Goal: Information Seeking & Learning: Check status

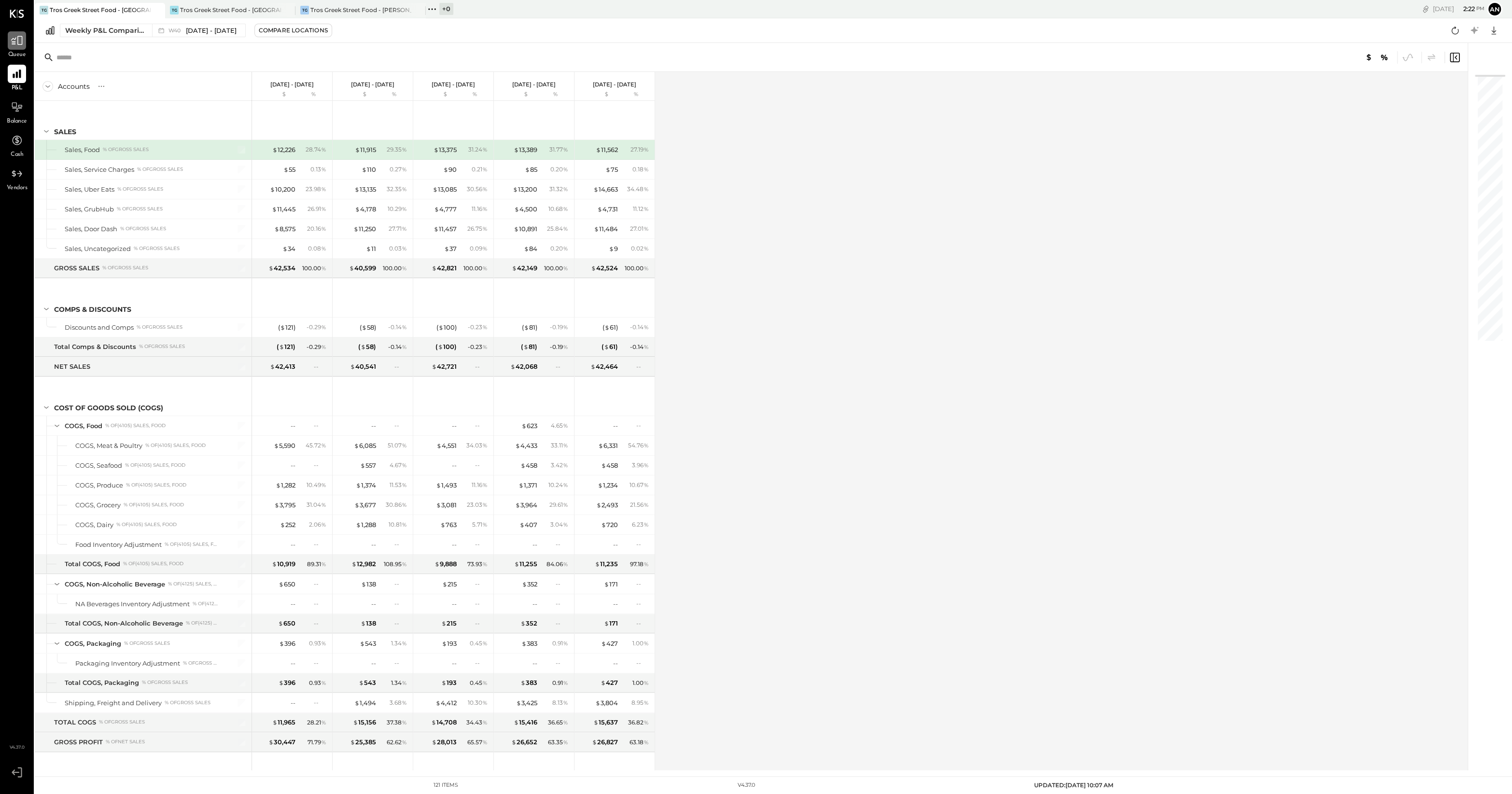
click at [13, 44] on icon at bounding box center [17, 40] width 13 height 13
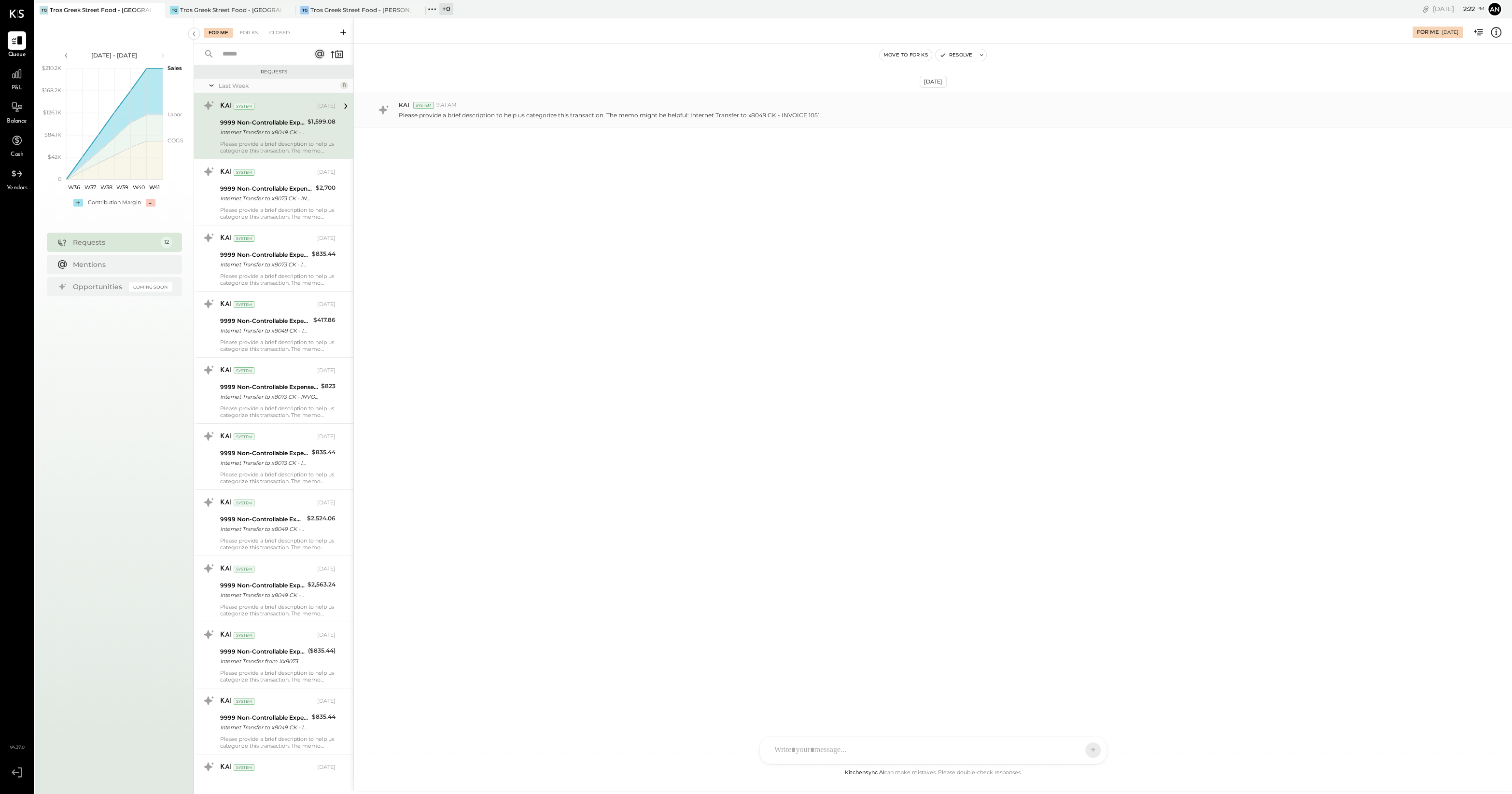
click at [553, 124] on div "KAI System 9:41 AM Please provide a brief description to help us categorize thi…" at bounding box center [933, 110] width 1159 height 35
click at [309, 124] on div "$1,599.08" at bounding box center [321, 121] width 28 height 9
click at [304, 186] on div "9999 Non-Controllable Expenses:Other Income and Expenses:To Be Classified P&L" at bounding box center [266, 189] width 93 height 9
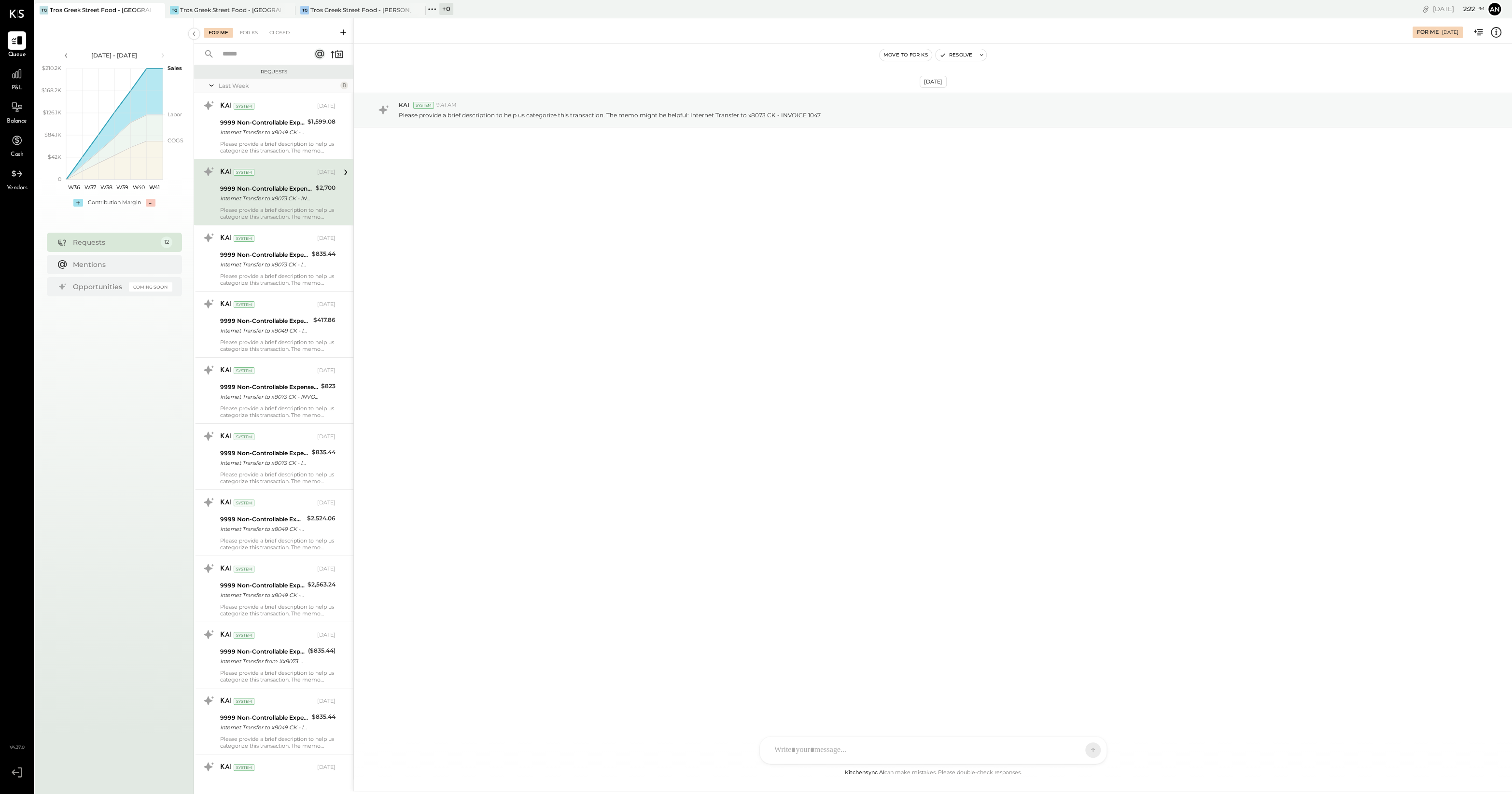
click at [296, 187] on div "9999 Non-Controllable Expenses:Other Income and Expenses:To Be Classified P&L" at bounding box center [266, 189] width 93 height 9
click at [280, 128] on div "Internet Transfer to x8049 CK - INVOICE 1051" at bounding box center [263, 132] width 85 height 9
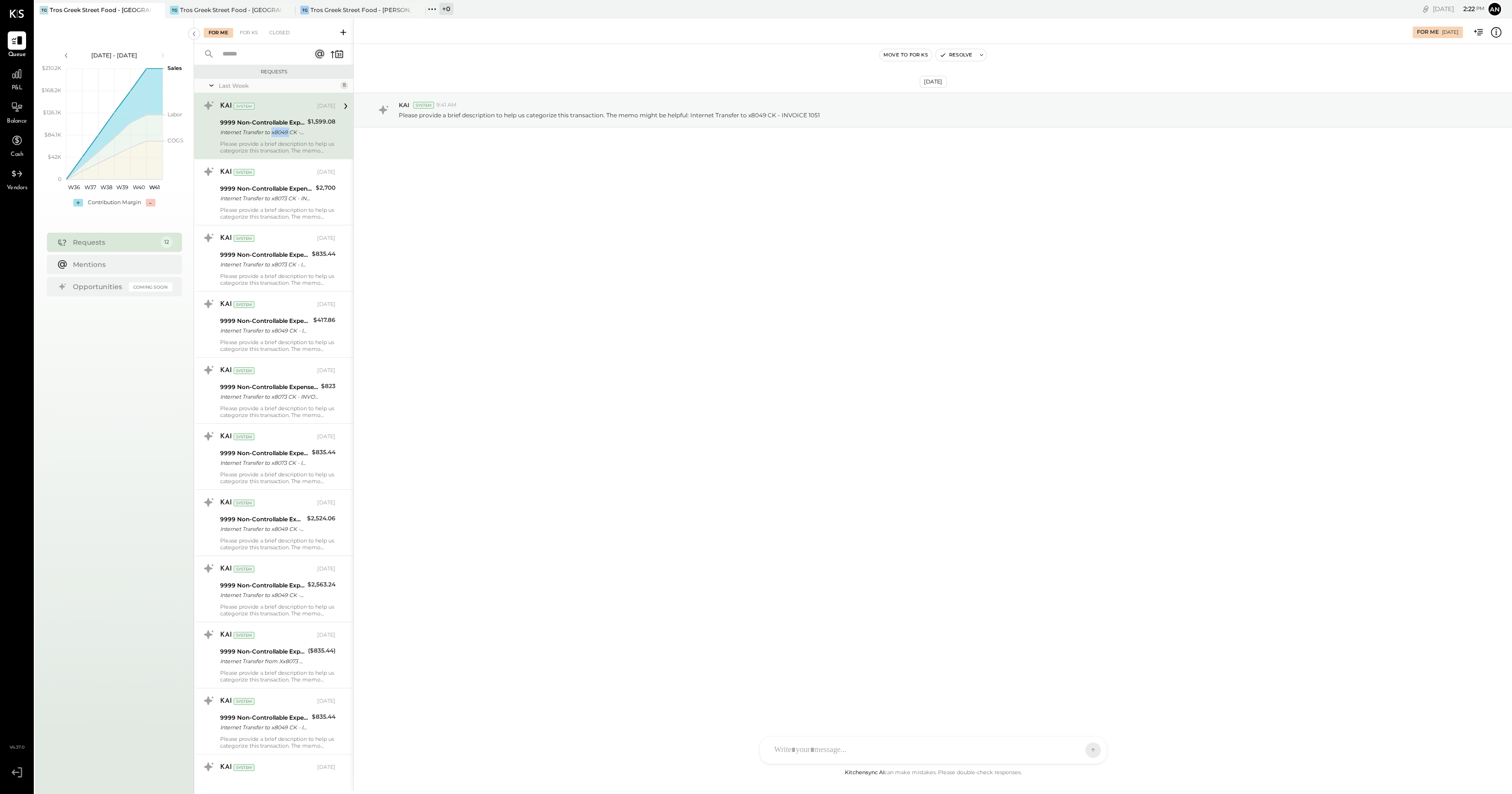
click at [280, 128] on div "Internet Transfer to x8049 CK - INVOICE 1051" at bounding box center [263, 132] width 85 height 9
drag, startPoint x: 280, startPoint y: 128, endPoint x: 274, endPoint y: 114, distance: 15.2
click at [274, 114] on div "KAI System [DATE] 9999 Non-Controllable Expenses:Other Income and Expenses:To B…" at bounding box center [278, 126] width 115 height 56
click at [345, 105] on icon at bounding box center [346, 106] width 3 height 6
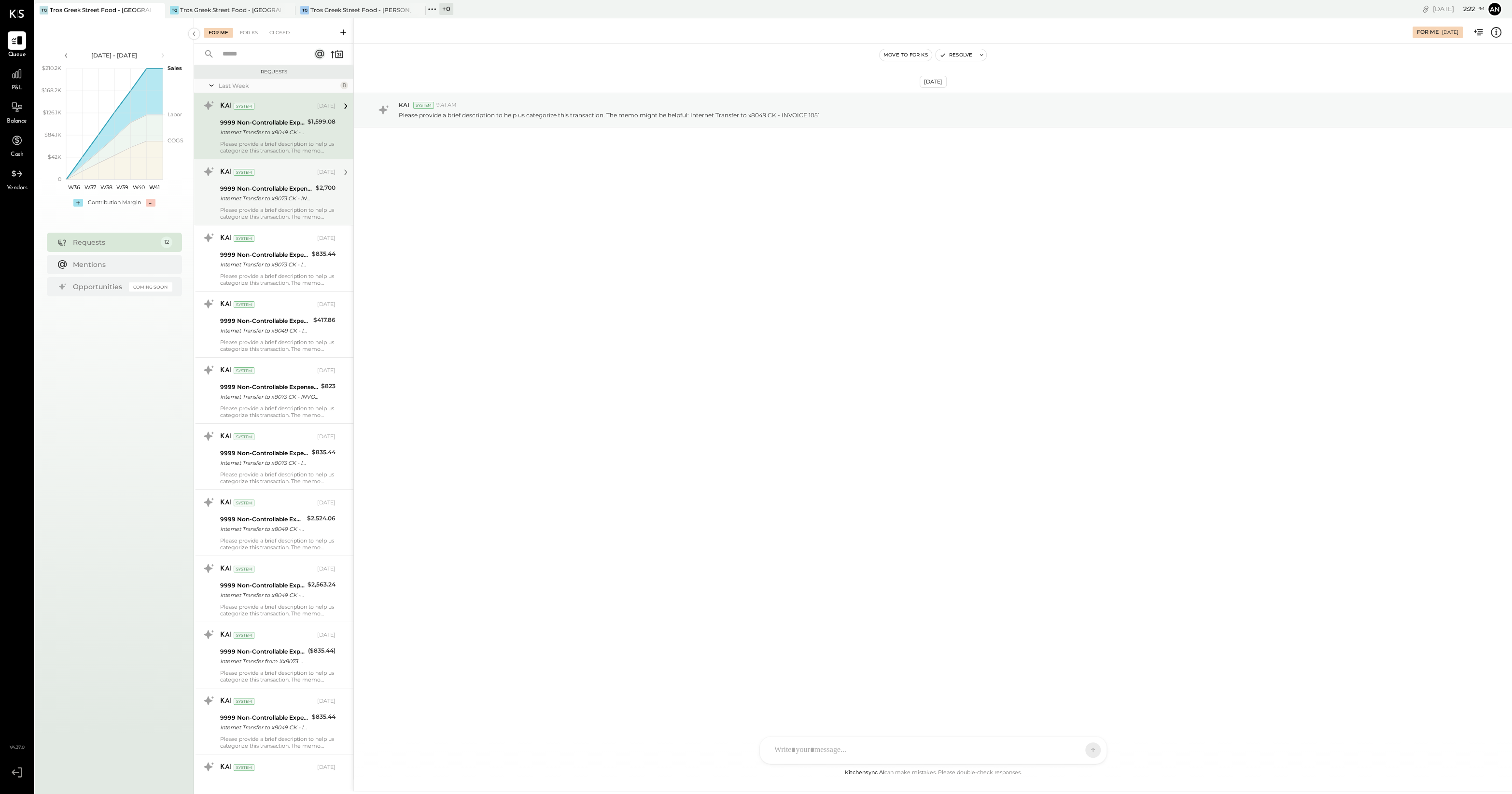
click at [297, 173] on div "KAI System" at bounding box center [268, 172] width 95 height 9
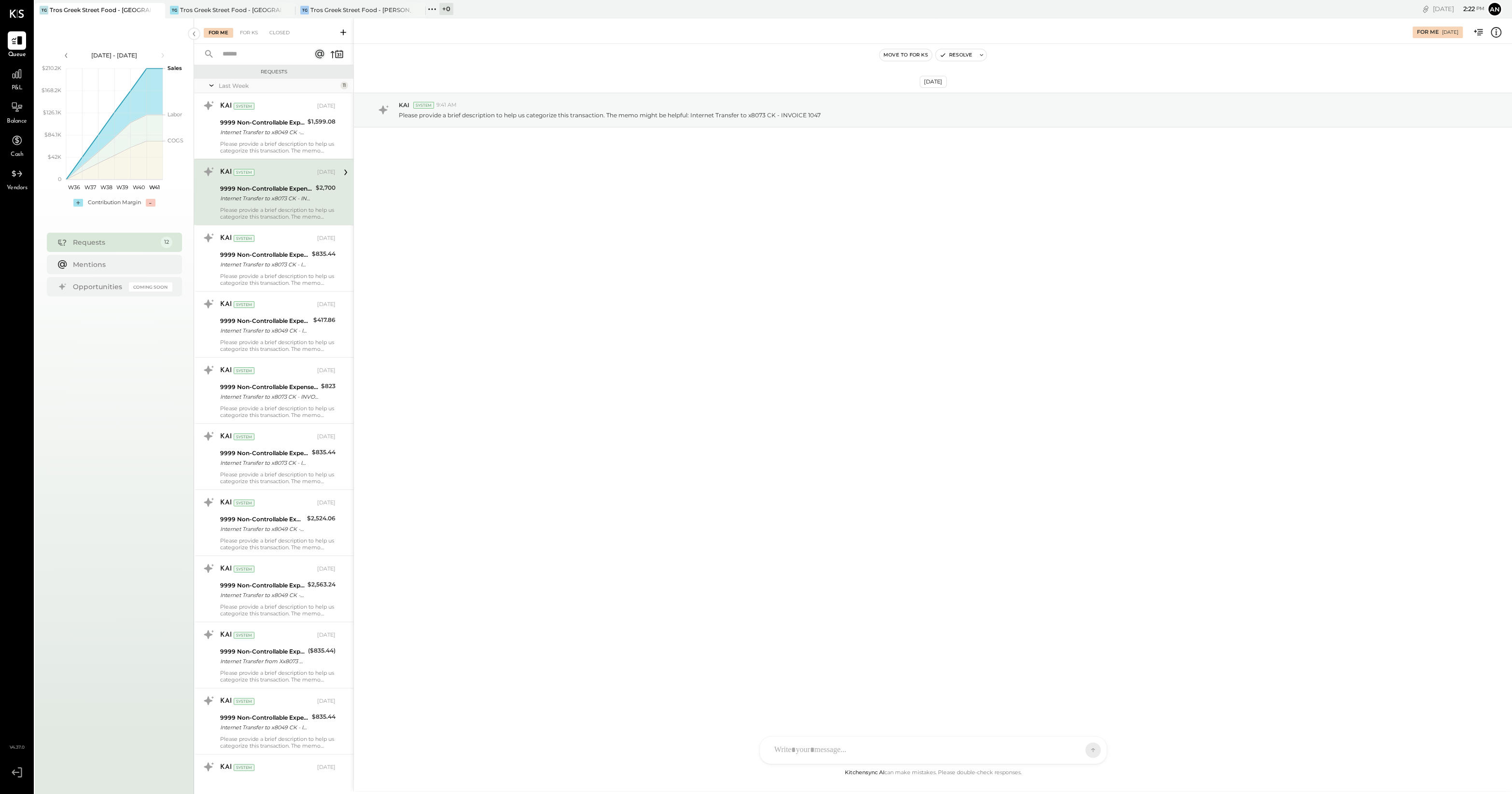
click at [293, 172] on div "KAI System" at bounding box center [268, 172] width 95 height 9
click at [270, 105] on div "KAI System" at bounding box center [268, 106] width 95 height 9
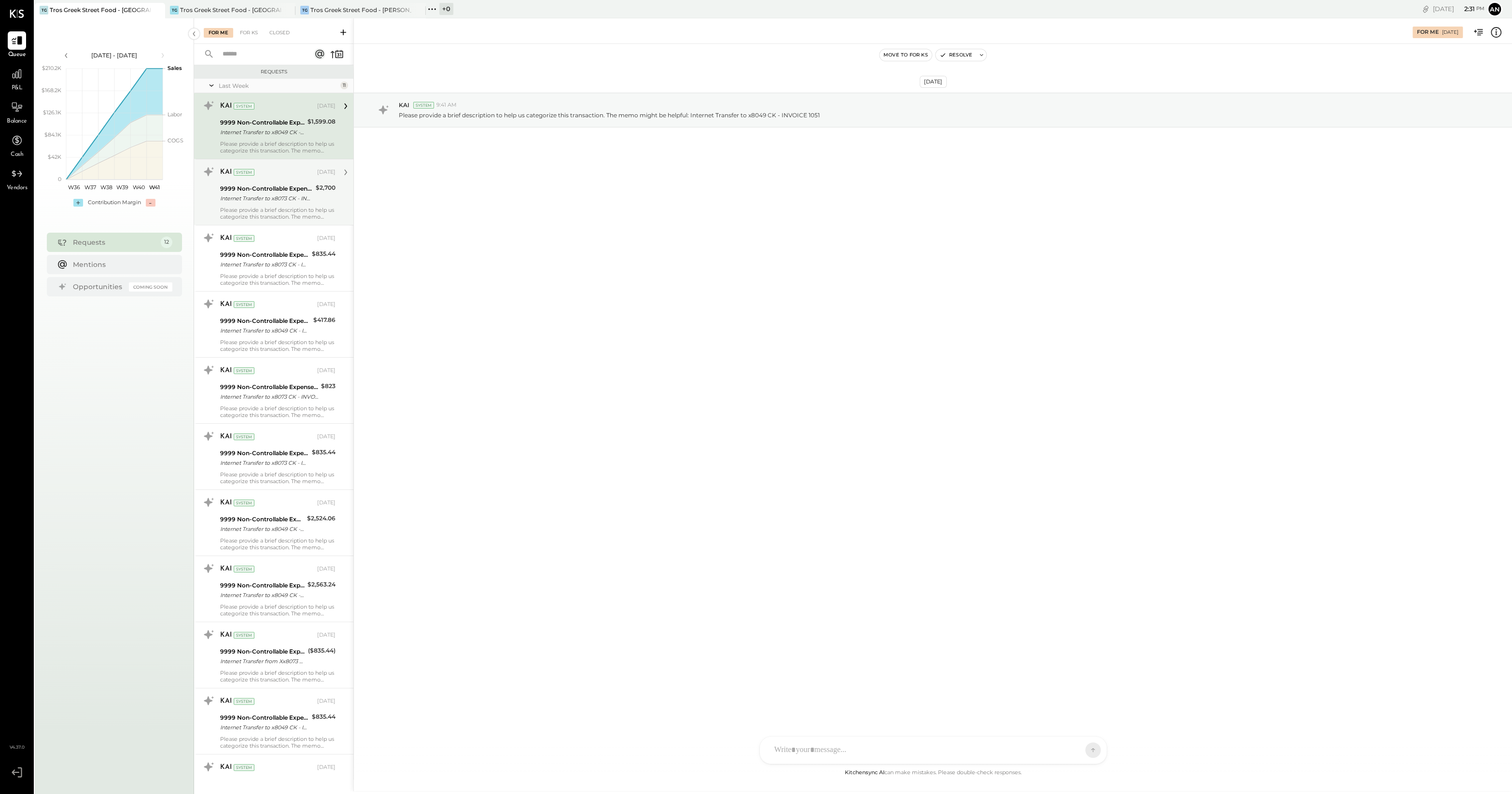
click at [259, 180] on div "KAI System [DATE] 9999 Non-Controllable Expenses:Other Income and Expenses:To B…" at bounding box center [278, 192] width 115 height 56
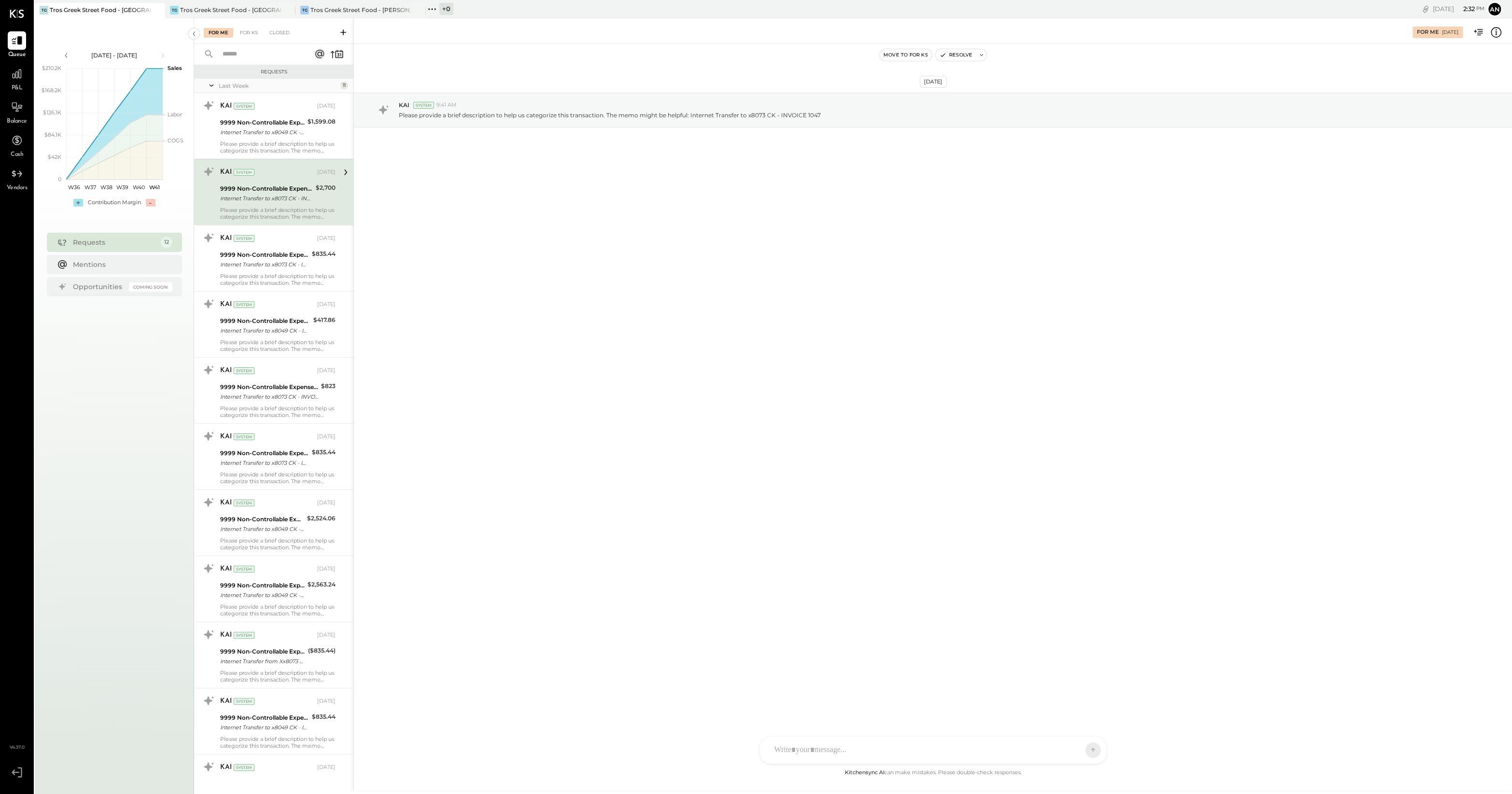
click at [81, 242] on div "Requests" at bounding box center [115, 242] width 83 height 9
click at [296, 128] on div "Internet Transfer to x8049 CK - INVOICE 1051" at bounding box center [263, 132] width 85 height 9
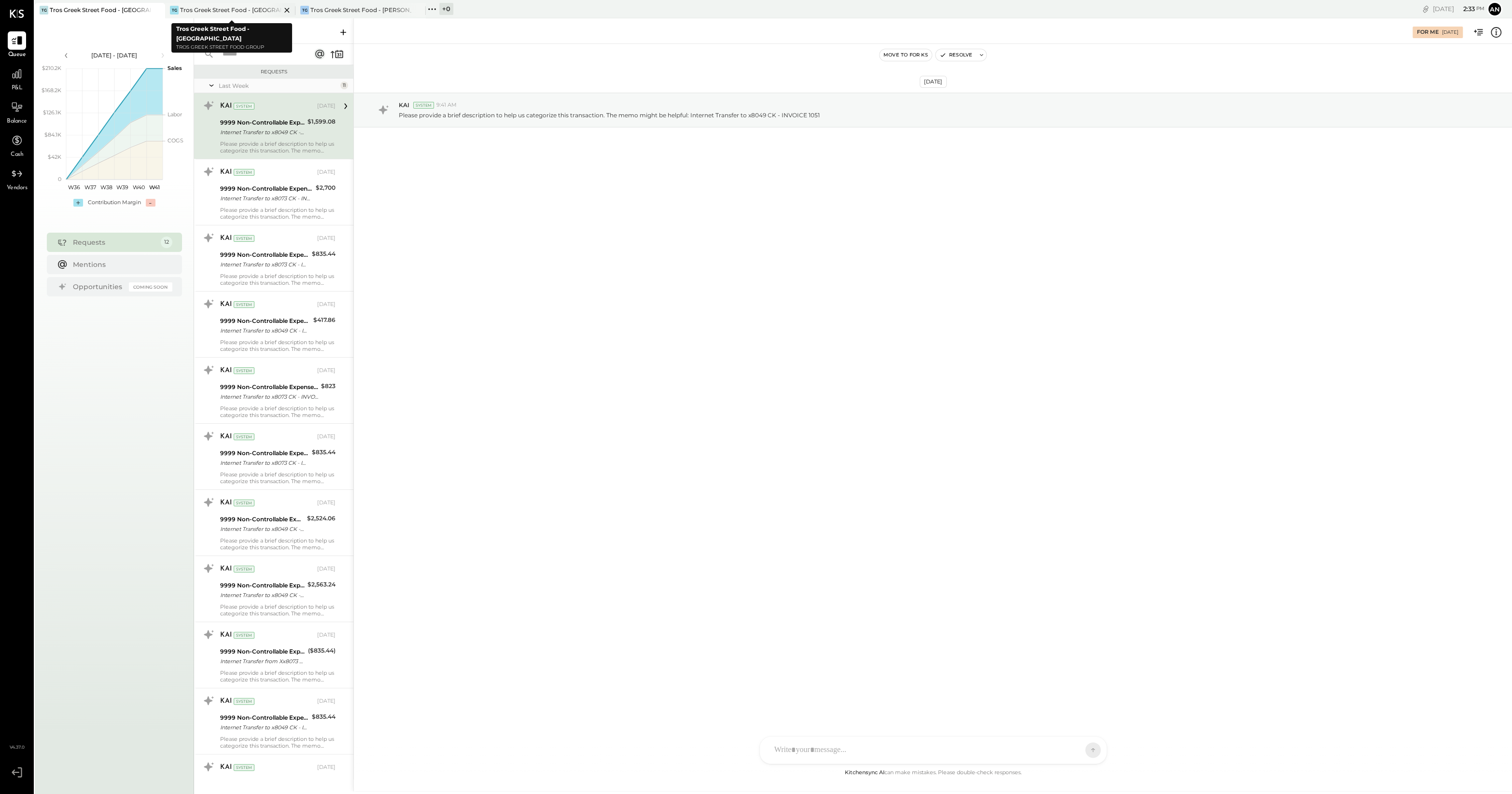
click at [211, 9] on div "Tros Greek Street Food - [GEOGRAPHIC_DATA]" at bounding box center [230, 9] width 101 height 8
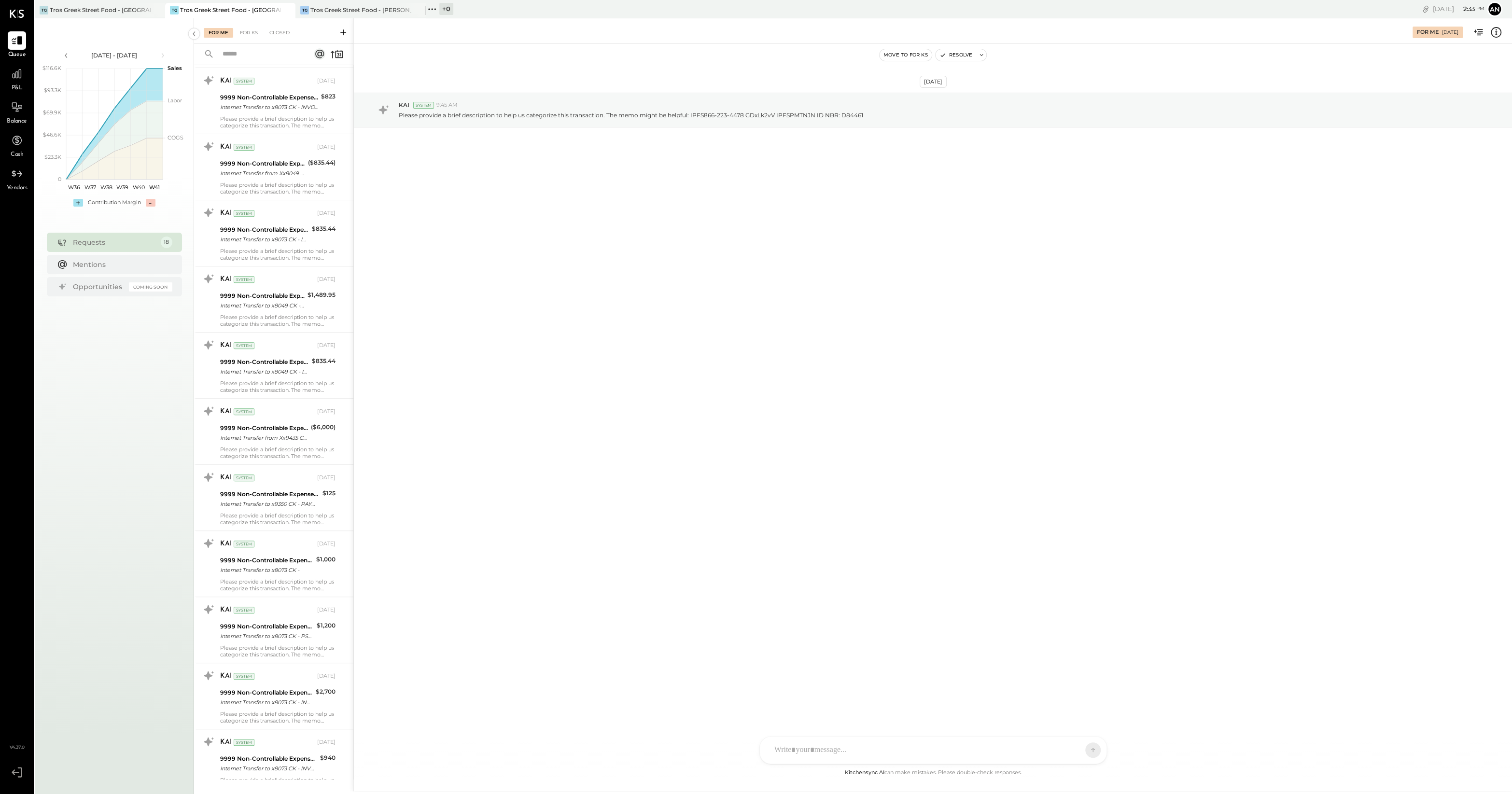
scroll to position [535, 0]
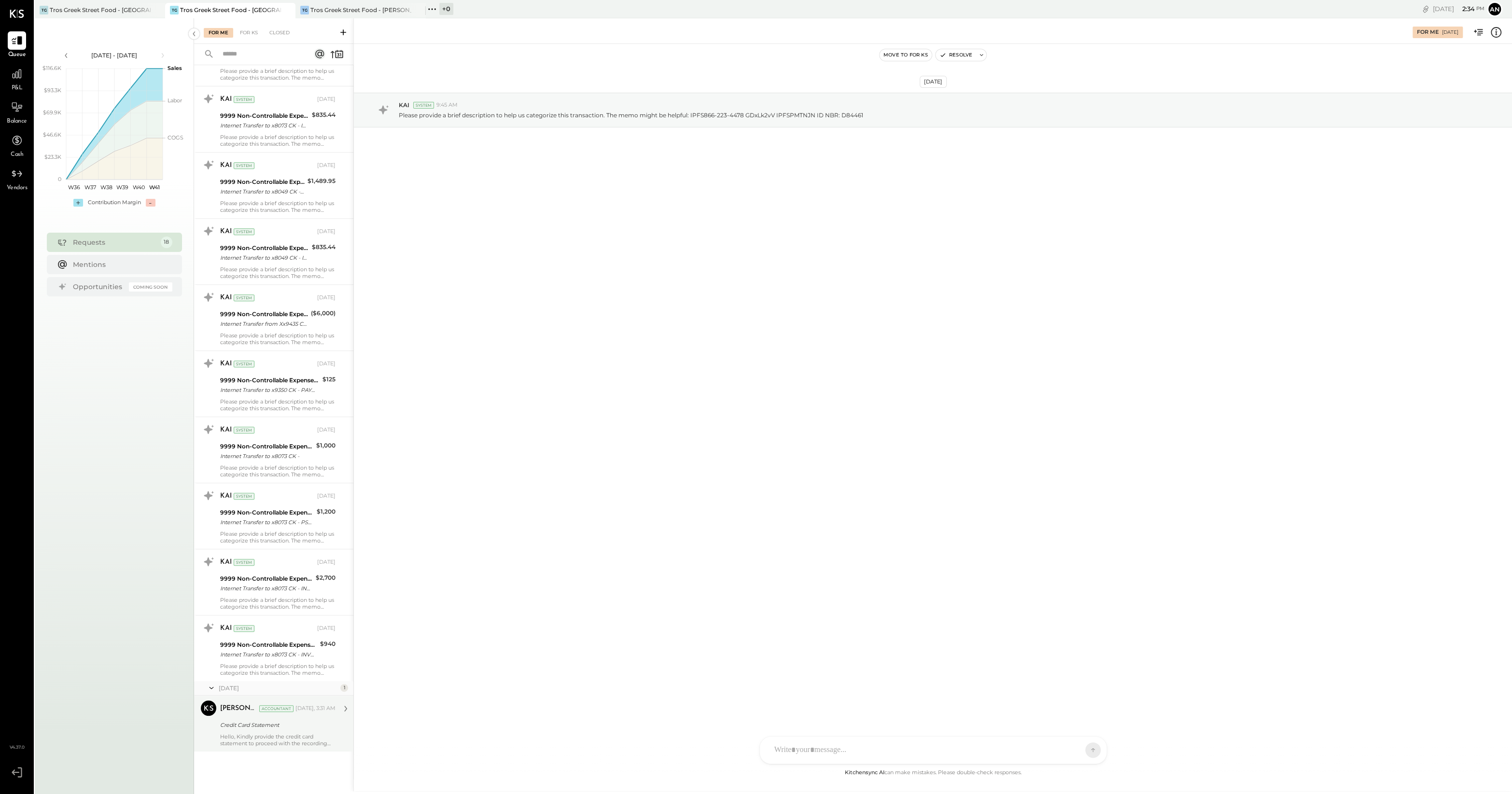
click at [266, 711] on div "[PERSON_NAME] Accountant" at bounding box center [257, 708] width 73 height 9
click at [285, 719] on div "Credit Card Statement" at bounding box center [276, 725] width 112 height 11
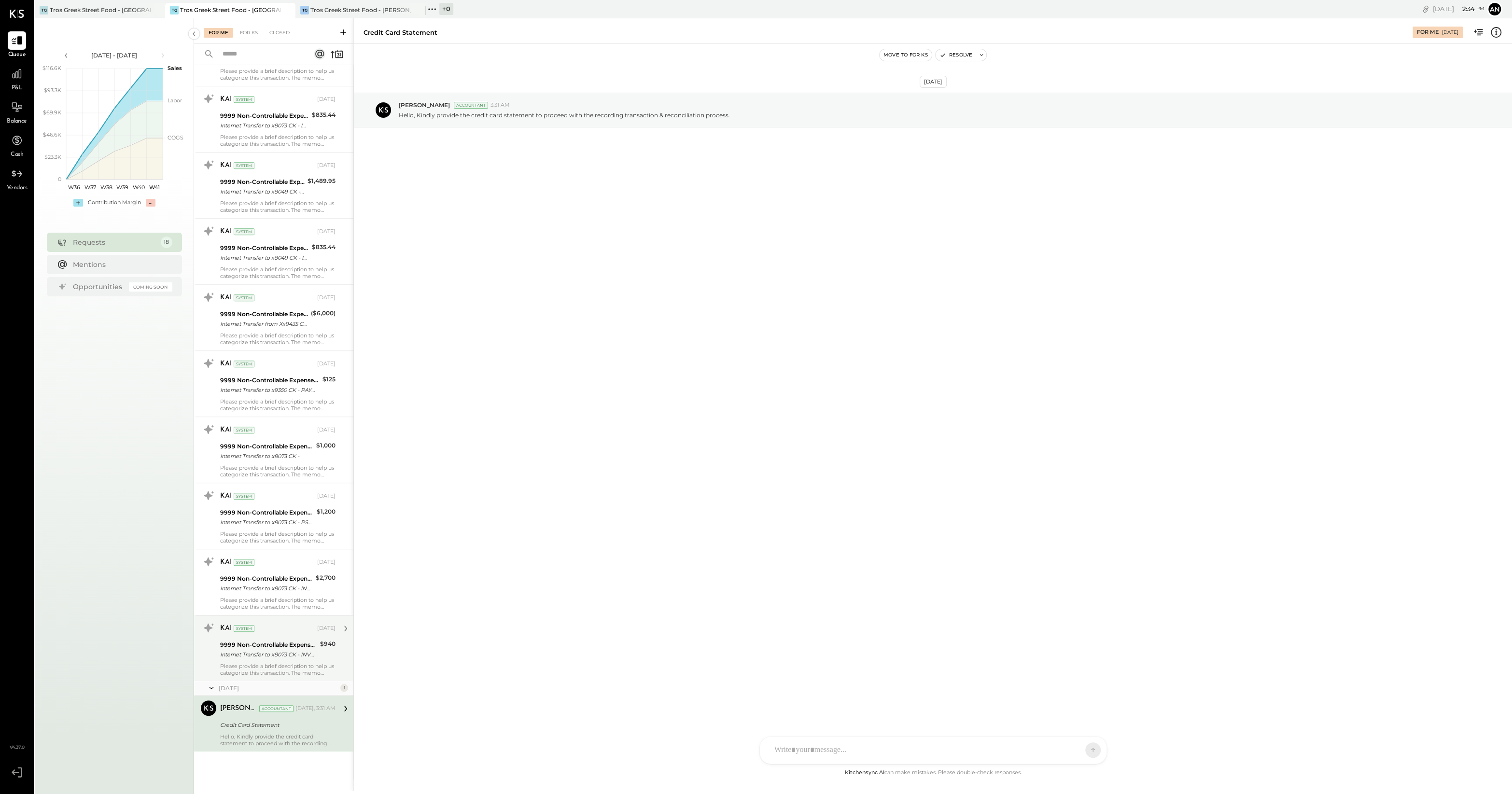
click at [271, 636] on div "KAI System [DATE] 9999 Non-Controllable Expenses:Other Income and Expenses:To B…" at bounding box center [278, 648] width 115 height 56
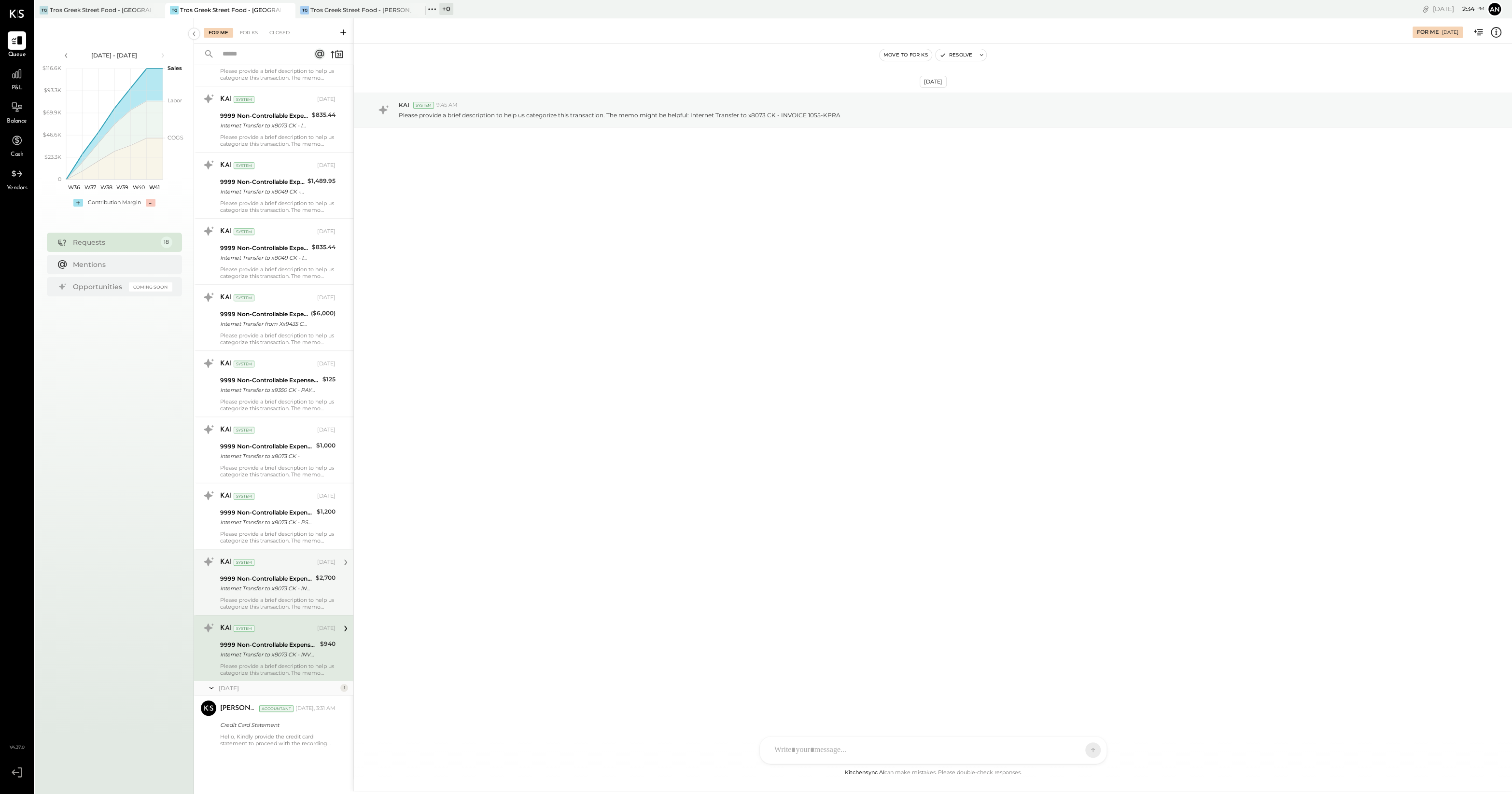
click at [281, 588] on div "Internet Transfer to x8073 CK - INVOICE 1048" at bounding box center [266, 588] width 93 height 9
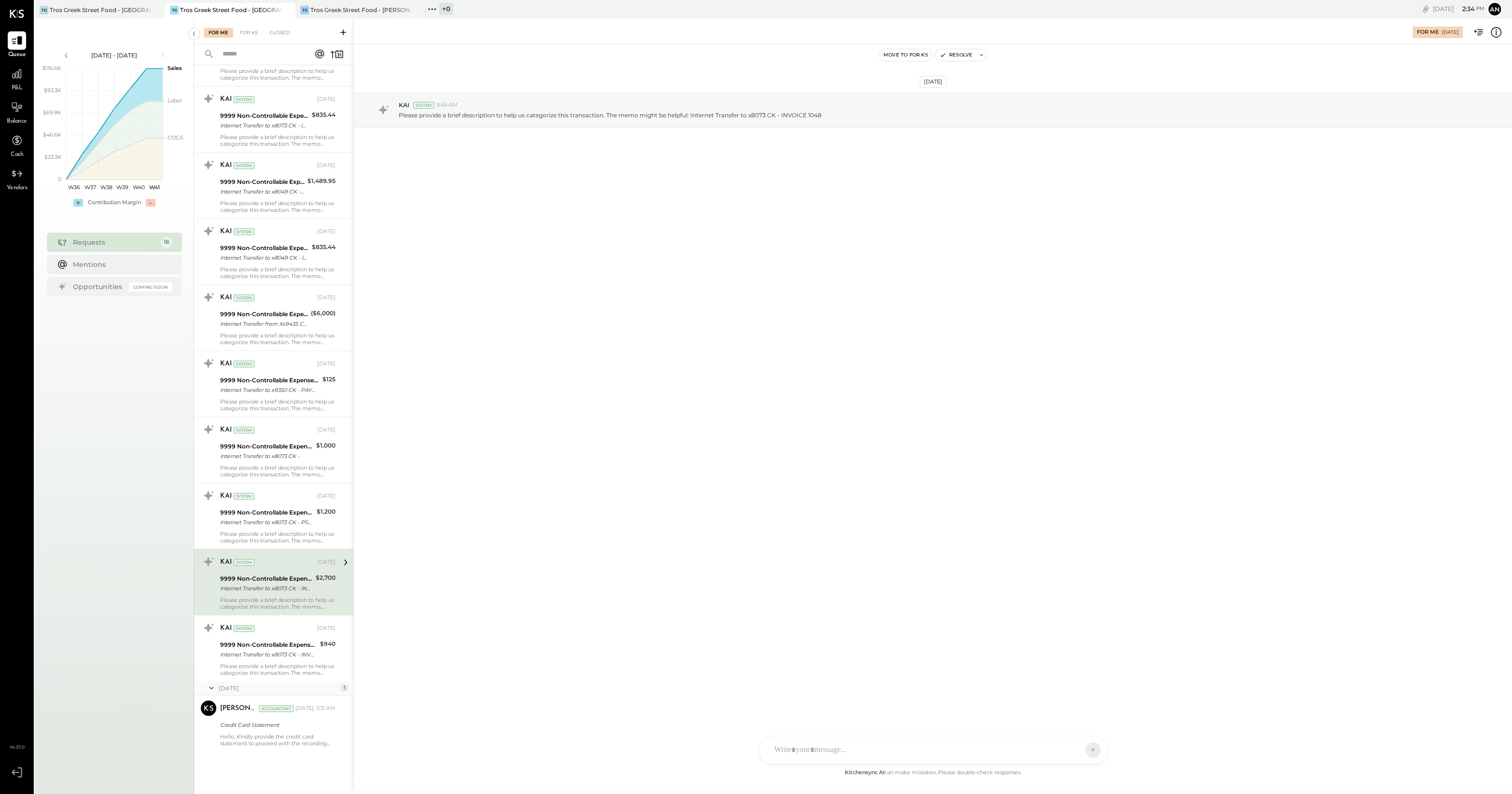
click at [281, 588] on div "Internet Transfer to x8073 CK - INVOICE 1048" at bounding box center [266, 588] width 93 height 9
click at [327, 558] on div "[DATE]" at bounding box center [326, 562] width 18 height 8
click at [330, 561] on div "[DATE]" at bounding box center [326, 562] width 18 height 8
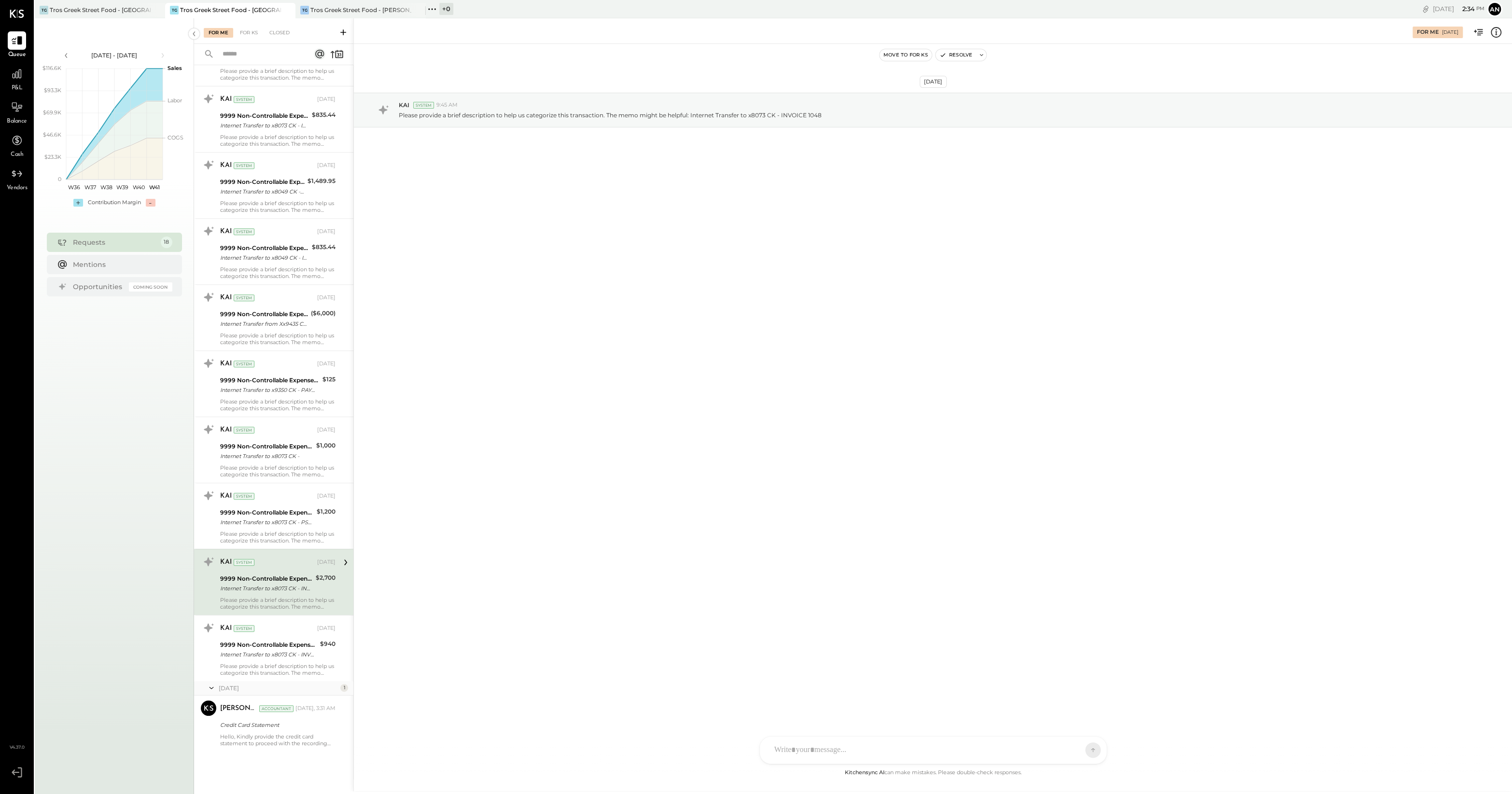
drag, startPoint x: 330, startPoint y: 561, endPoint x: 335, endPoint y: 576, distance: 15.8
click at [335, 576] on div "KAI System [DATE] 9999 Non-Controllable Expenses:Other Income and Expenses:To B…" at bounding box center [274, 581] width 159 height 66
click at [304, 310] on div "9999 Non-Controllable Expenses:Other Income and Expenses:To Be Classified P&L" at bounding box center [264, 313] width 88 height 9
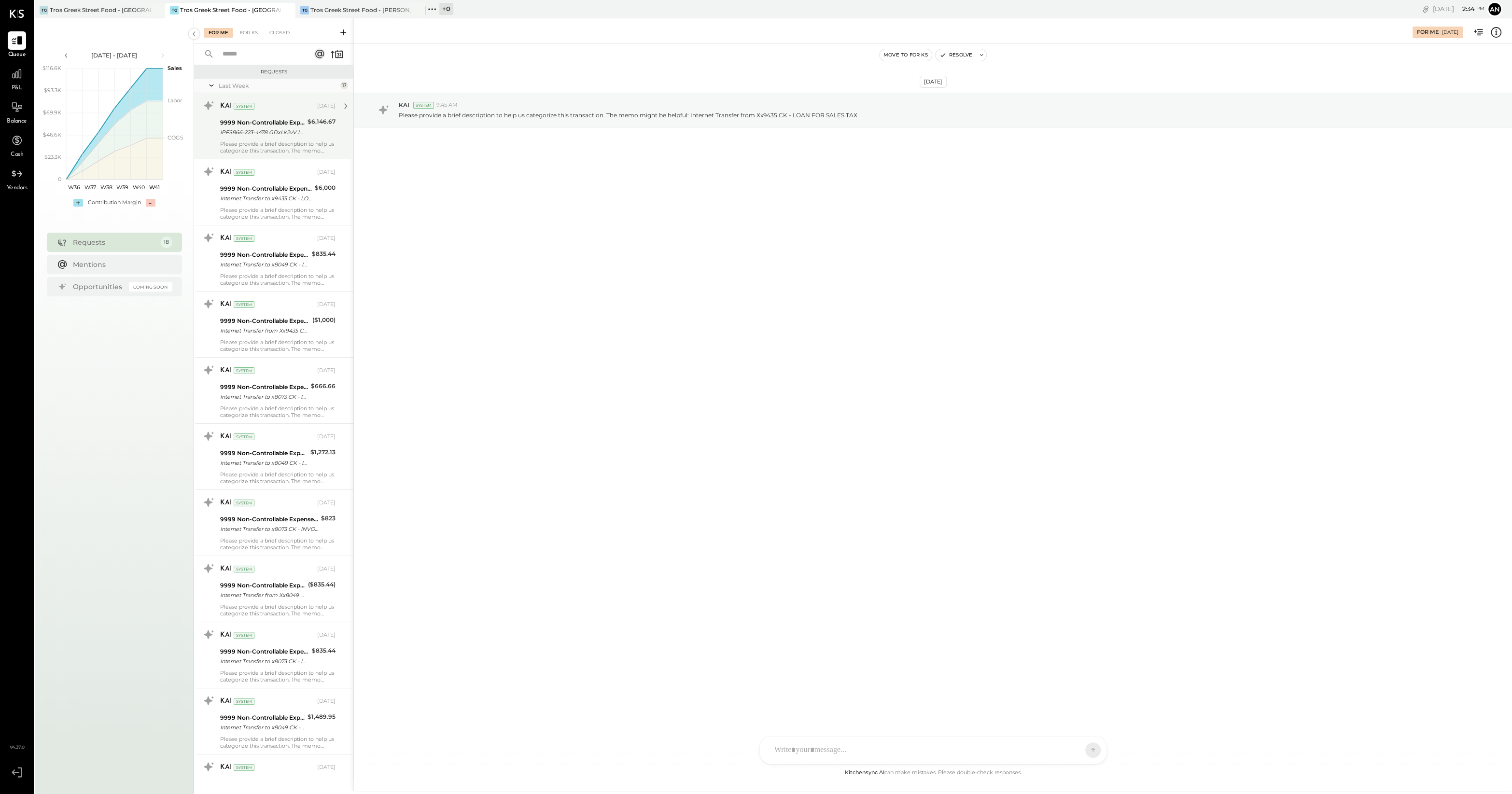
click at [308, 141] on div "Please provide a brief description to help us categorize this transaction. The …" at bounding box center [278, 147] width 115 height 13
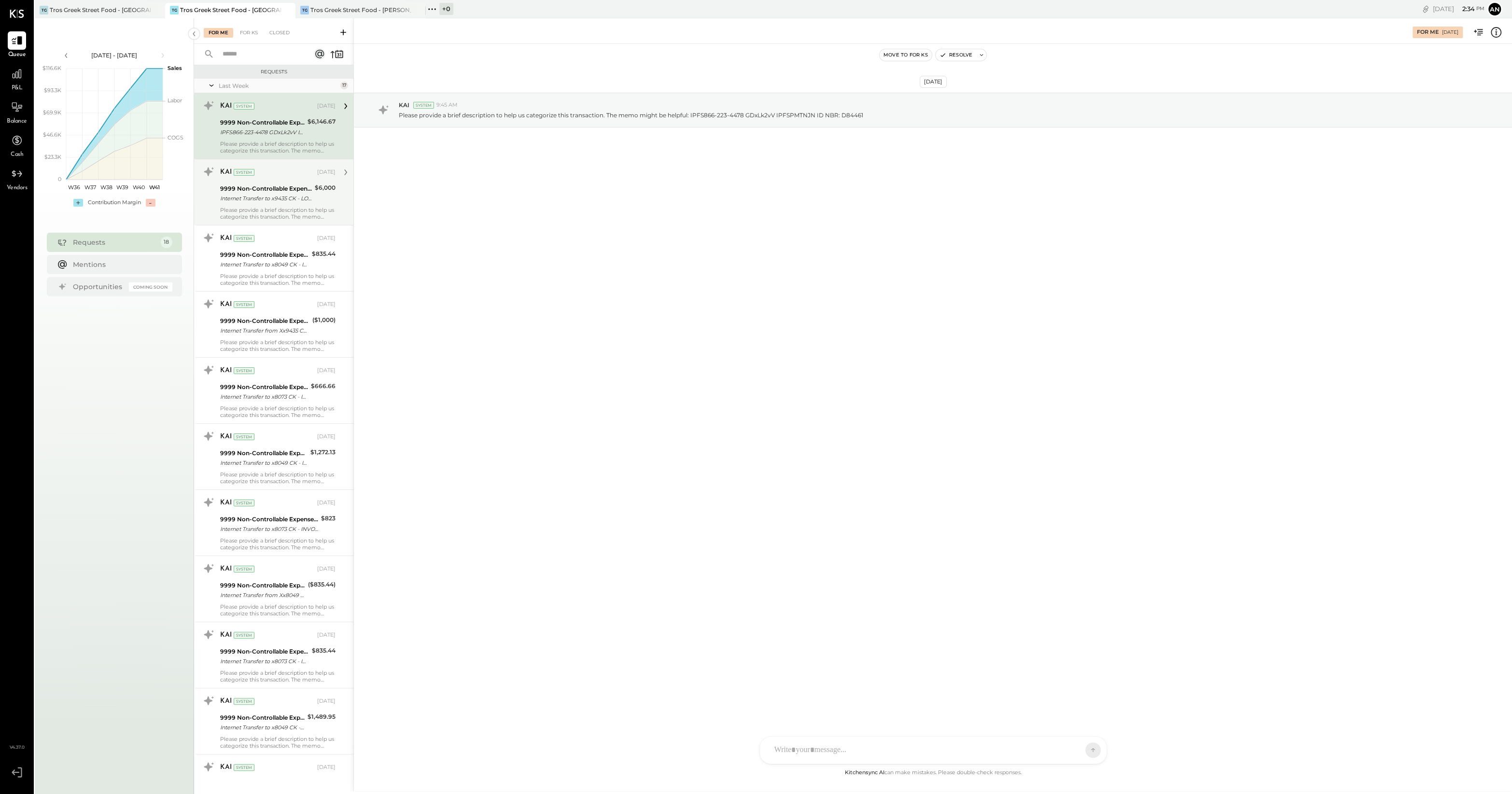
click at [290, 182] on div "KAI System [DATE] 9999 Non-Controllable Expenses:Other Income and Expenses:To B…" at bounding box center [278, 192] width 115 height 56
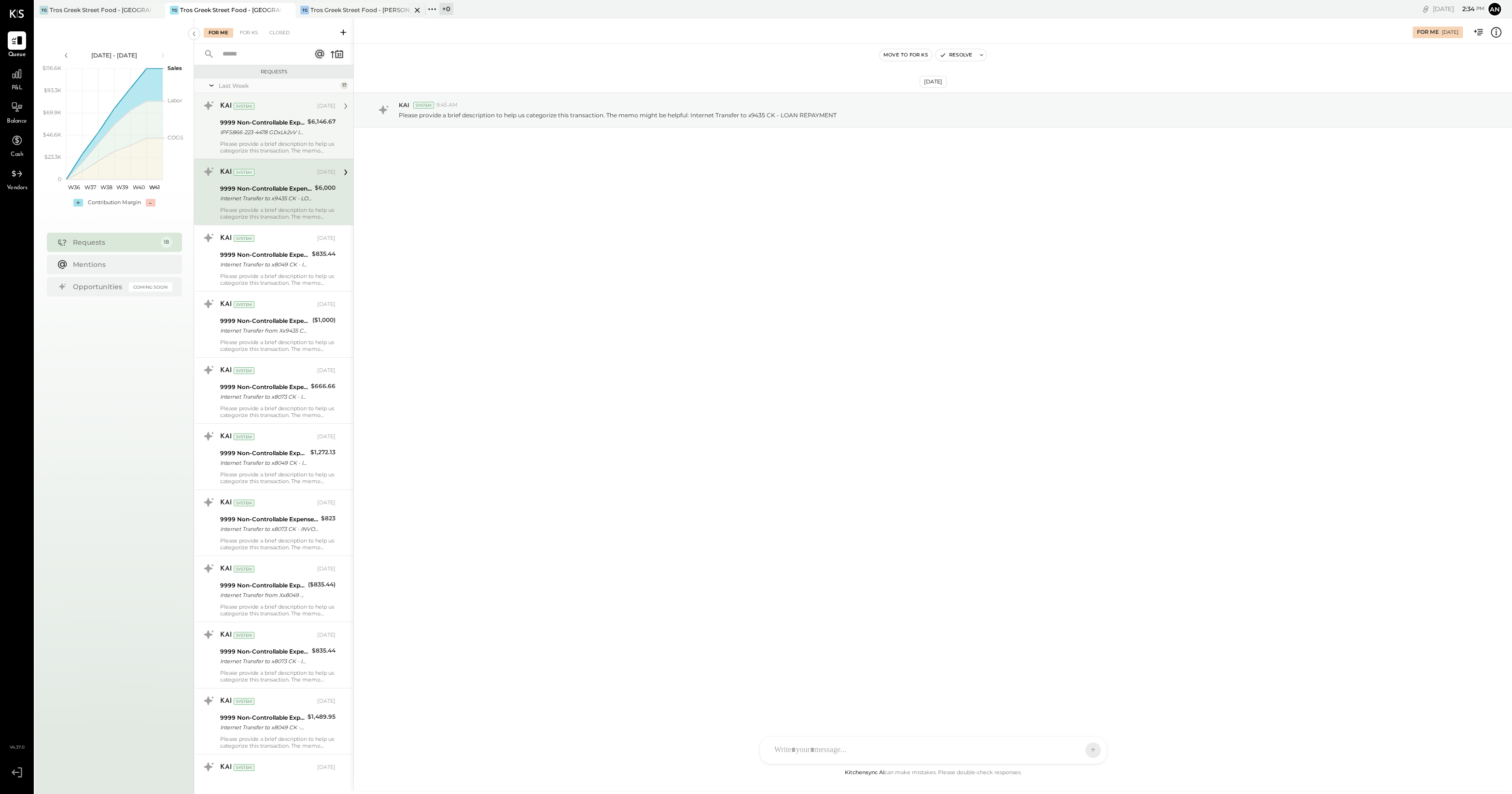
click at [336, 11] on div "Tros Greek Street Food - [PERSON_NAME]" at bounding box center [361, 9] width 101 height 8
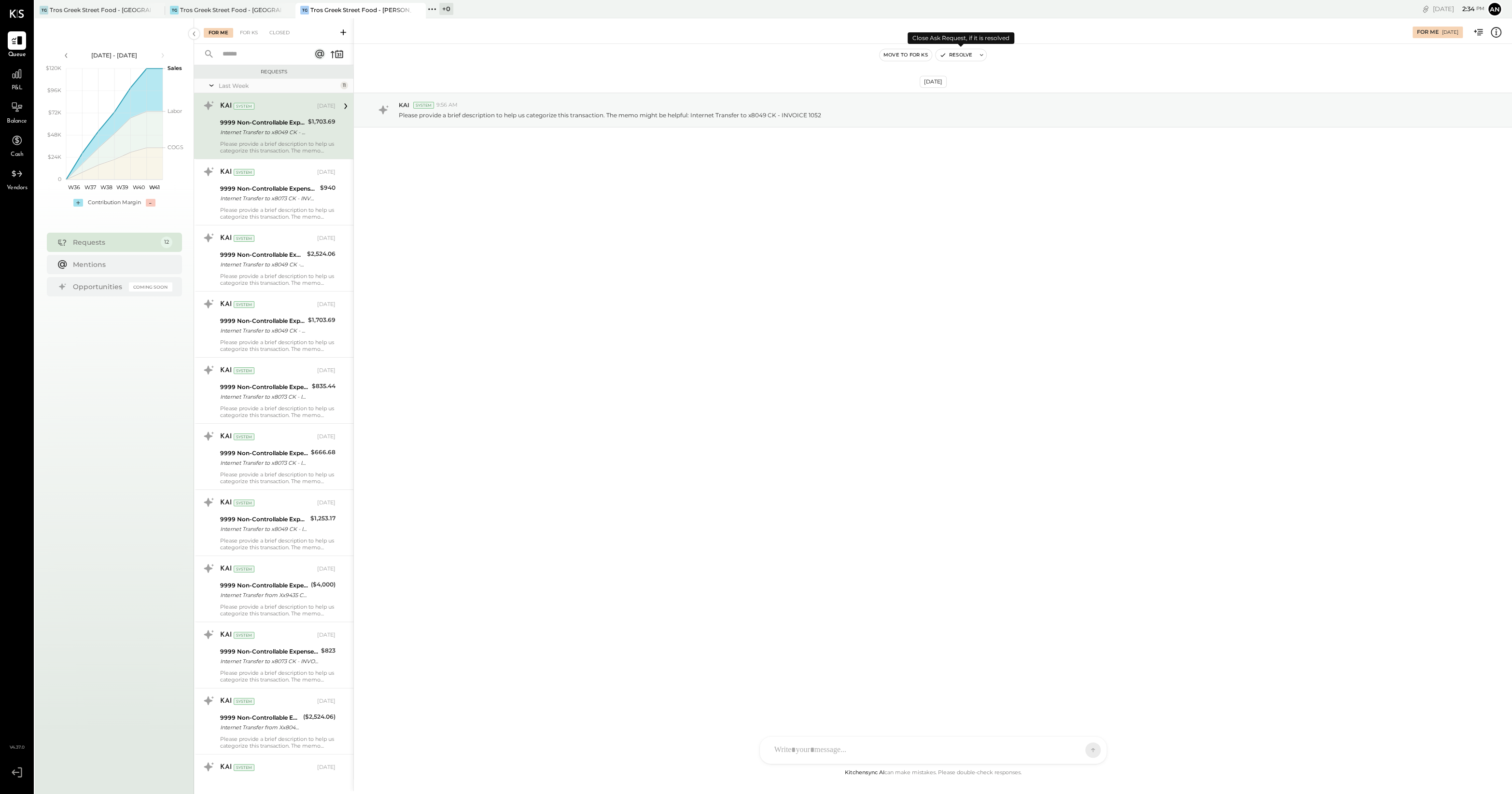
click at [984, 59] on button at bounding box center [981, 55] width 9 height 11
click at [850, 256] on div "[DATE] KAI System 9:56 AM Please provide a brief description to help us categor…" at bounding box center [933, 406] width 1159 height 723
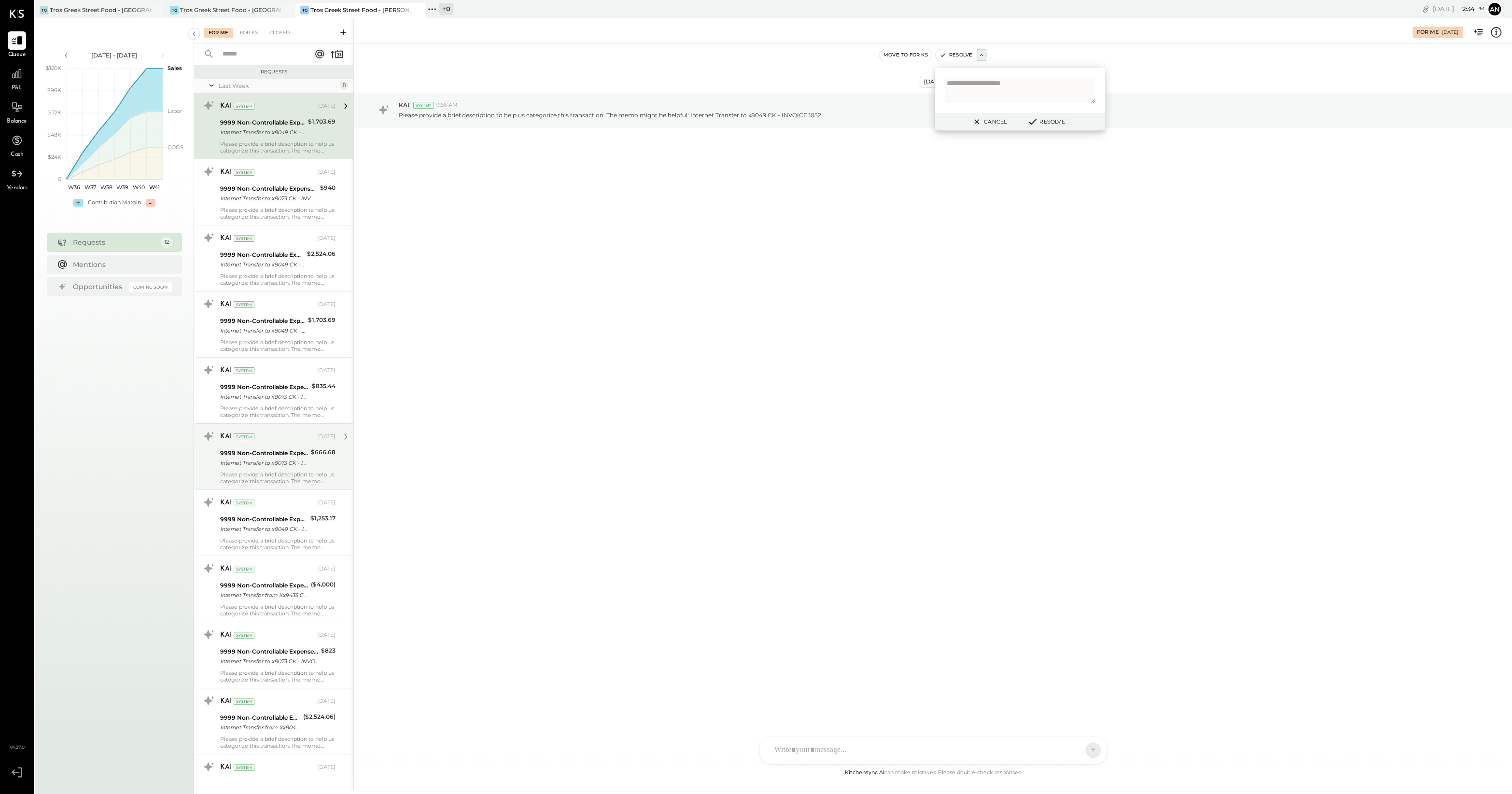
click at [231, 436] on div "KAI" at bounding box center [226, 436] width 11 height 9
